Goal: Find specific page/section: Find specific page/section

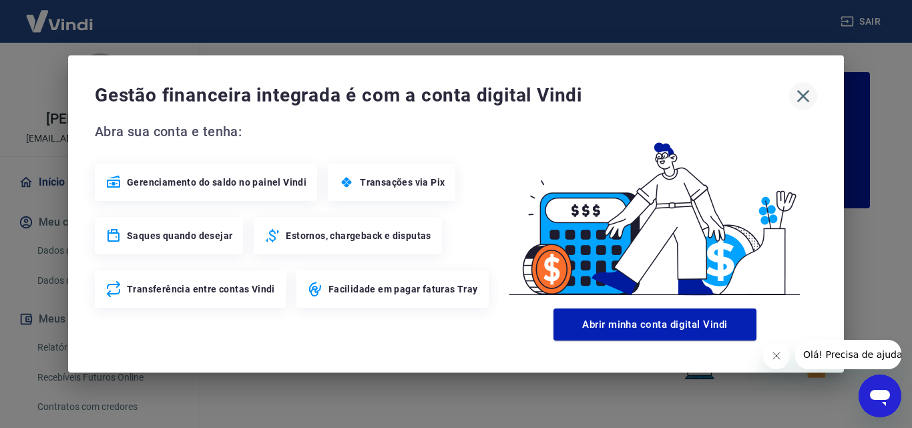
click at [806, 97] on icon "button" at bounding box center [803, 95] width 21 height 21
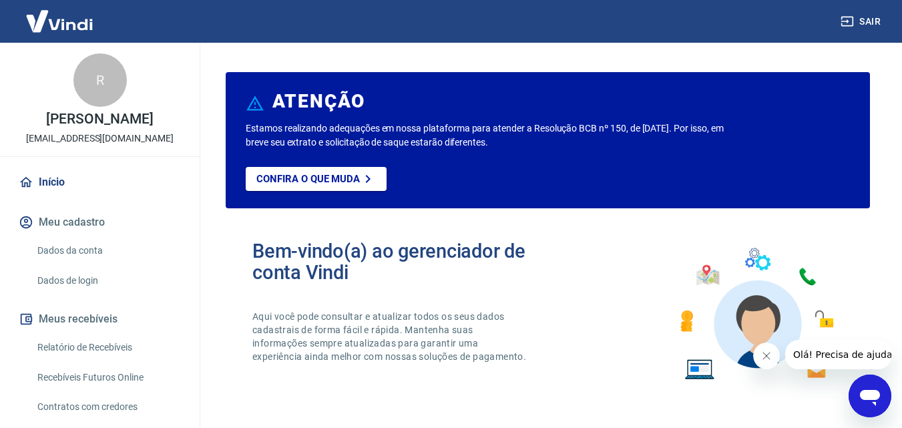
click at [65, 360] on link "Relatório de Recebíveis" at bounding box center [108, 347] width 152 height 27
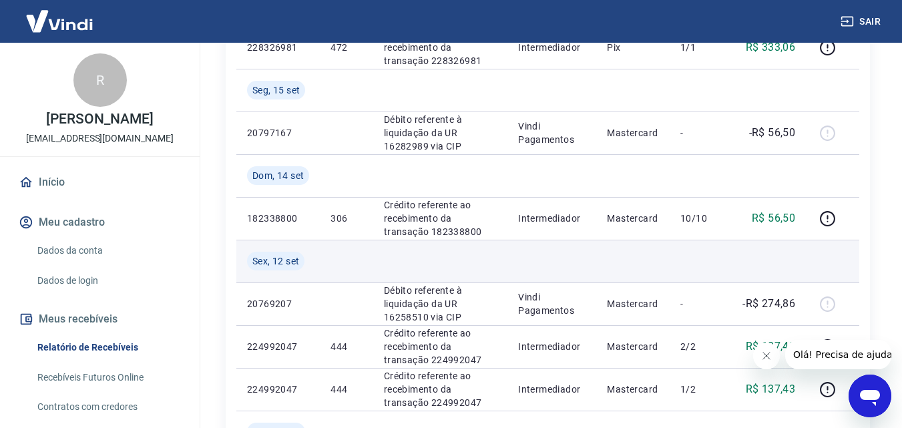
scroll to position [534, 0]
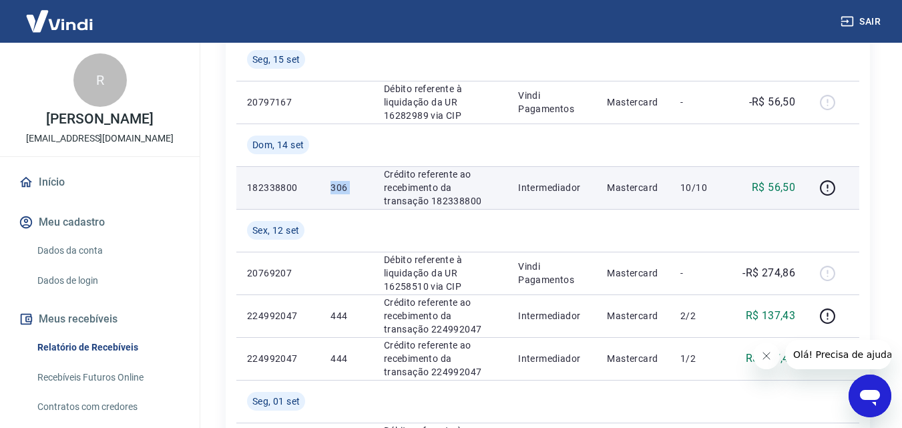
click at [378, 176] on tr "182338800 306 Crédito referente ao recebimento da transação 182338800 Intermedi…" at bounding box center [547, 187] width 623 height 43
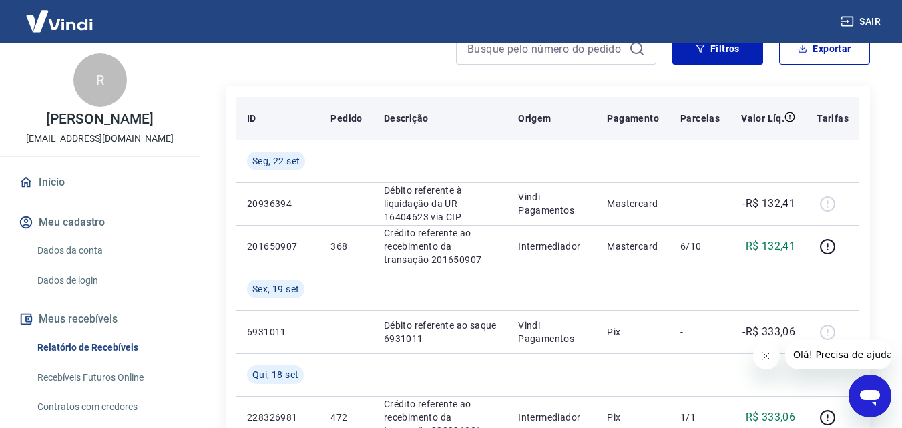
scroll to position [0, 0]
